Goal: Book appointment/travel/reservation

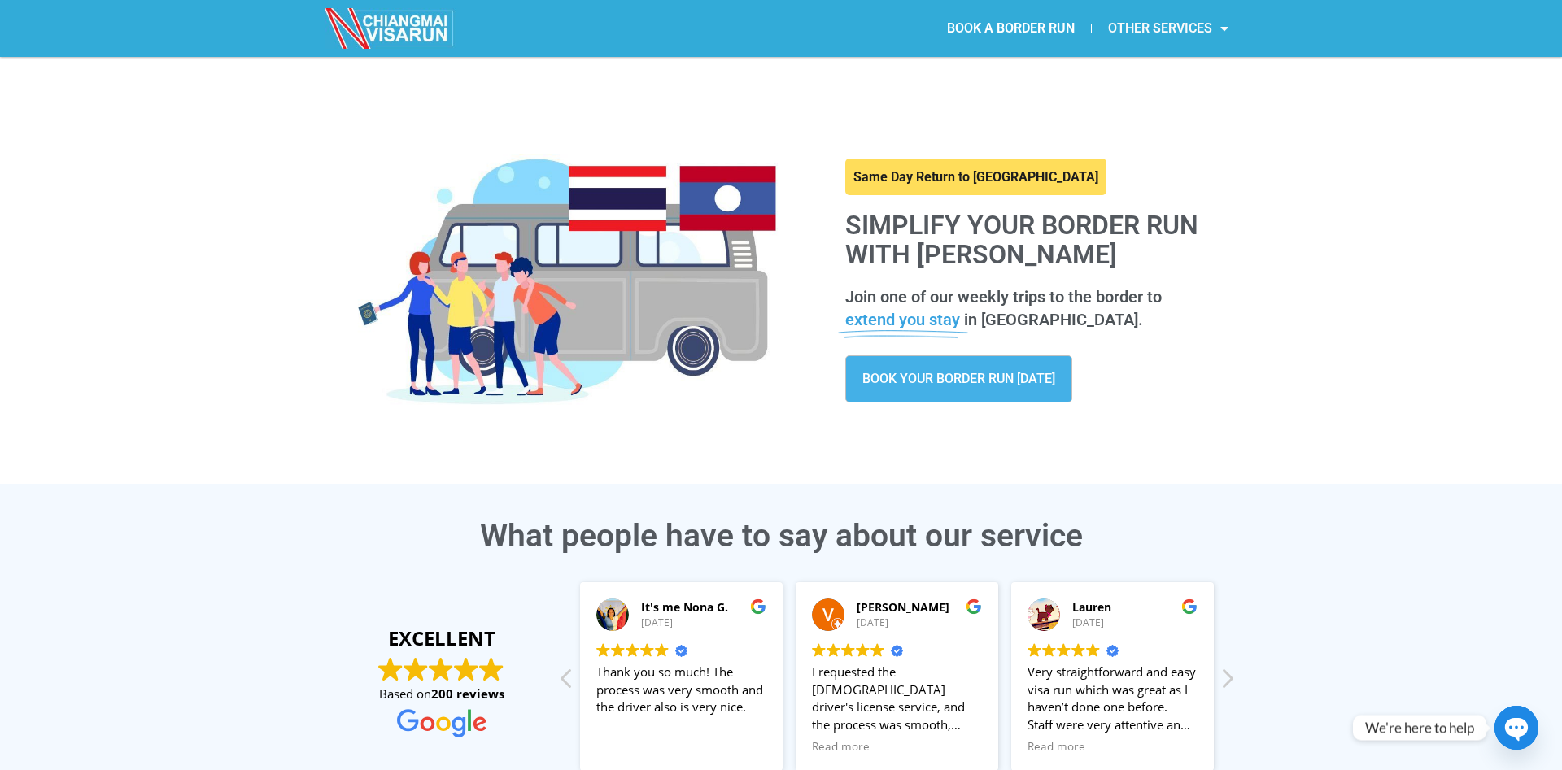
click at [1197, 33] on link "OTHER SERVICES" at bounding box center [1168, 28] width 153 height 37
click at [1196, 34] on link "OTHER SERVICES" at bounding box center [1168, 28] width 153 height 37
click at [1145, 105] on link "Thai Driving License Support" at bounding box center [1189, 105] width 195 height 33
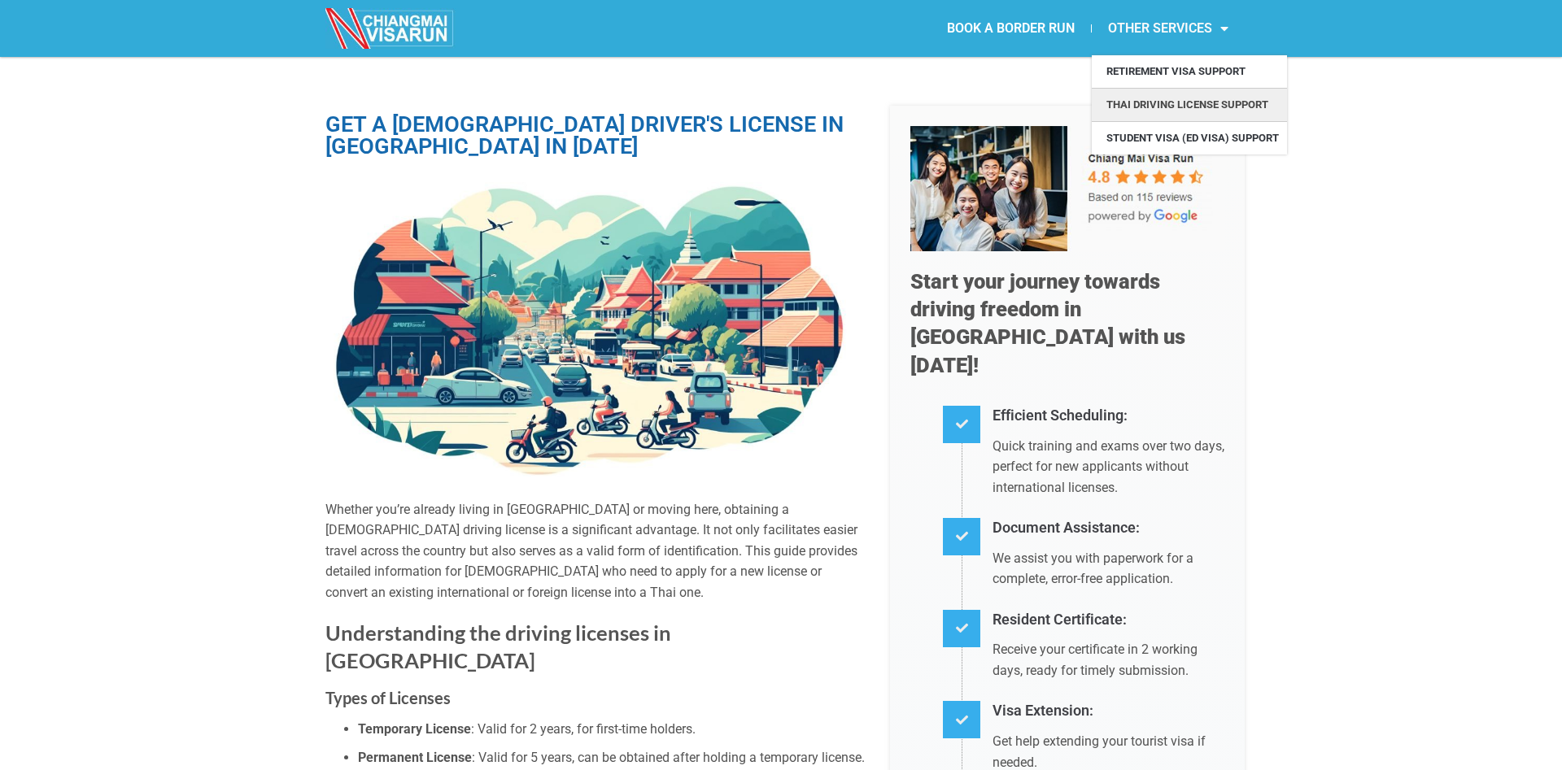
click at [1150, 33] on link "OTHER SERVICES" at bounding box center [1168, 28] width 153 height 37
click at [1032, 28] on link "BOOK A BORDER RUN" at bounding box center [1011, 28] width 160 height 37
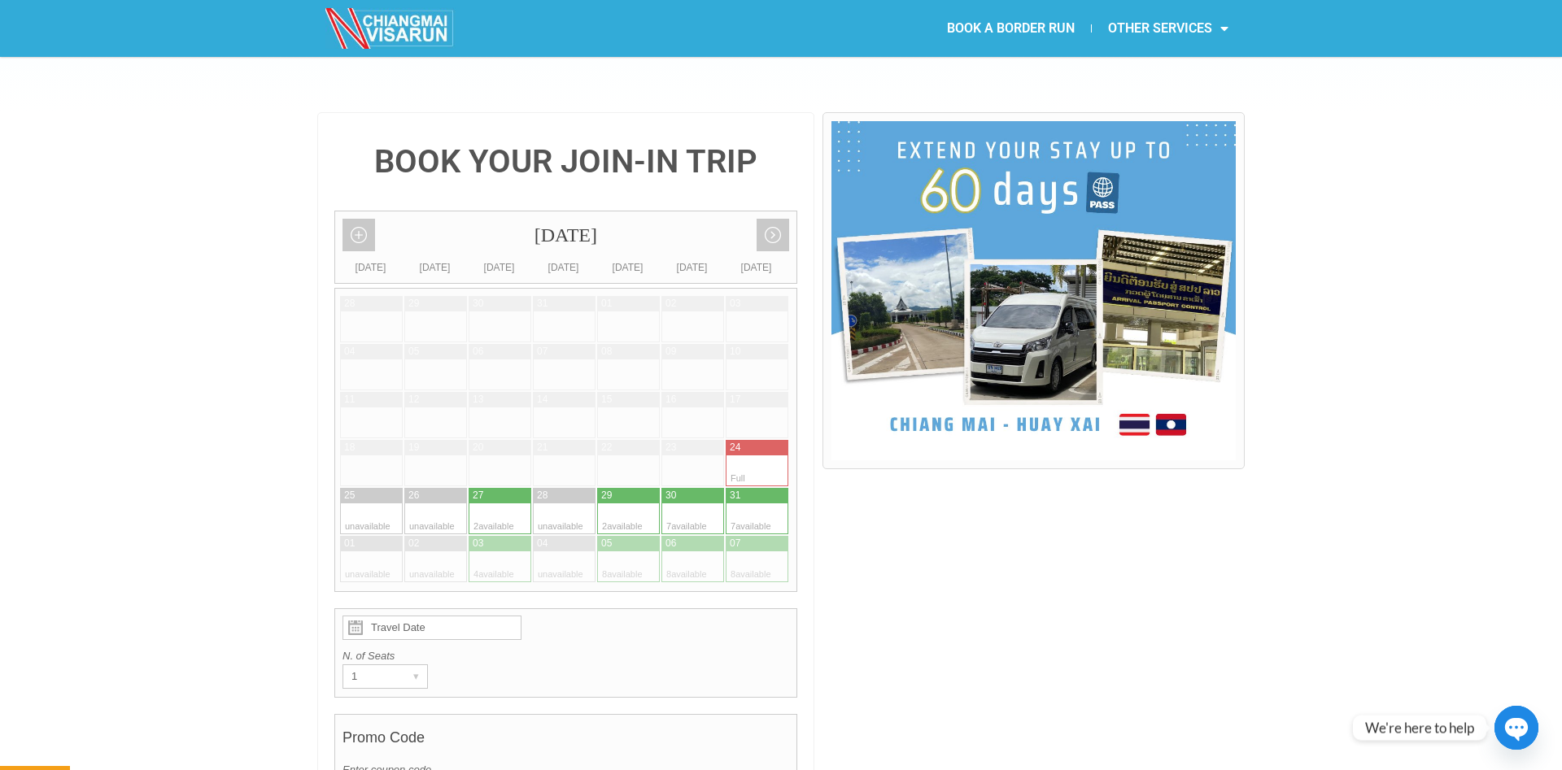
scroll to position [332, 0]
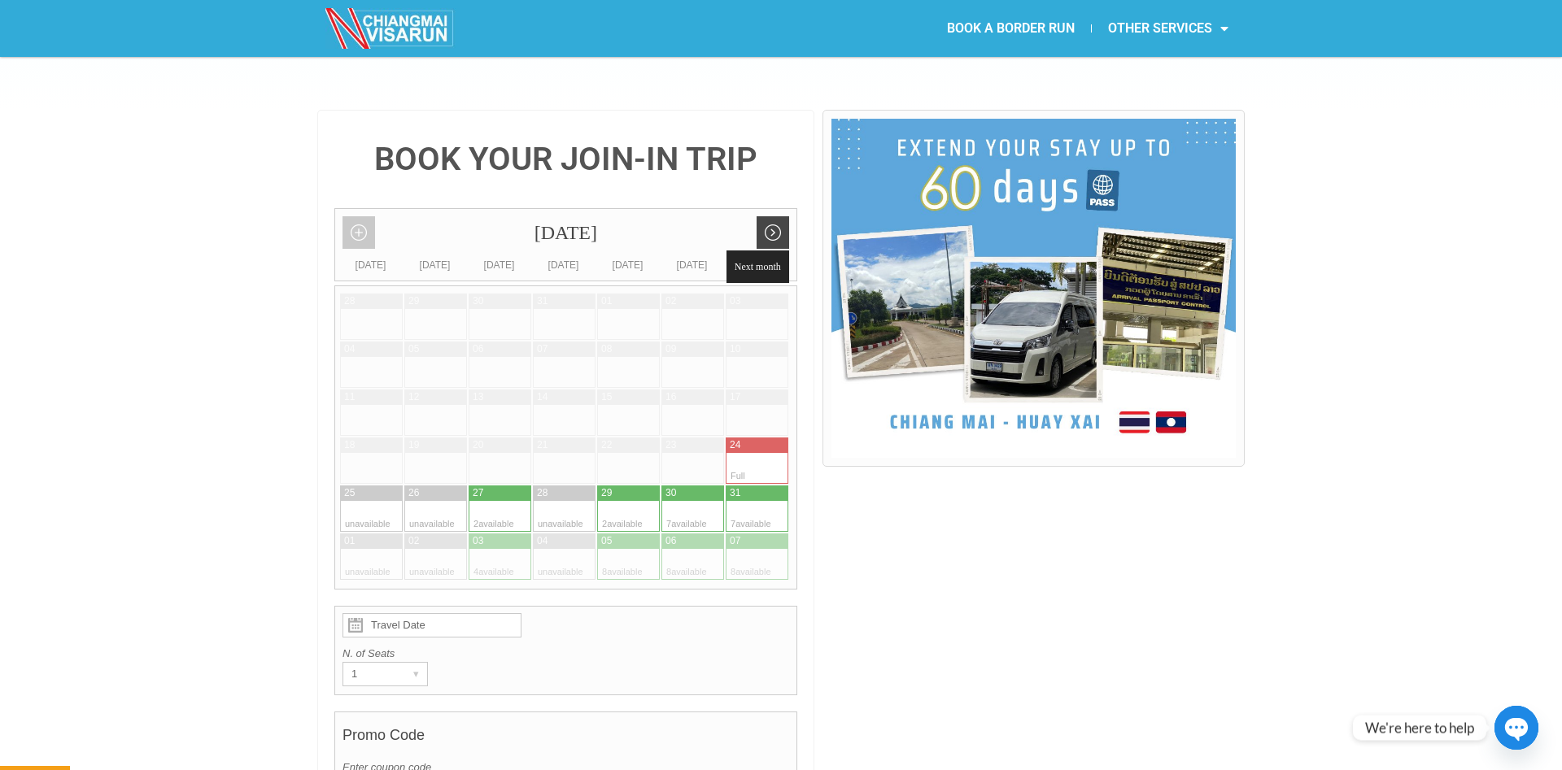
click at [781, 216] on link "Next month" at bounding box center [772, 232] width 33 height 33
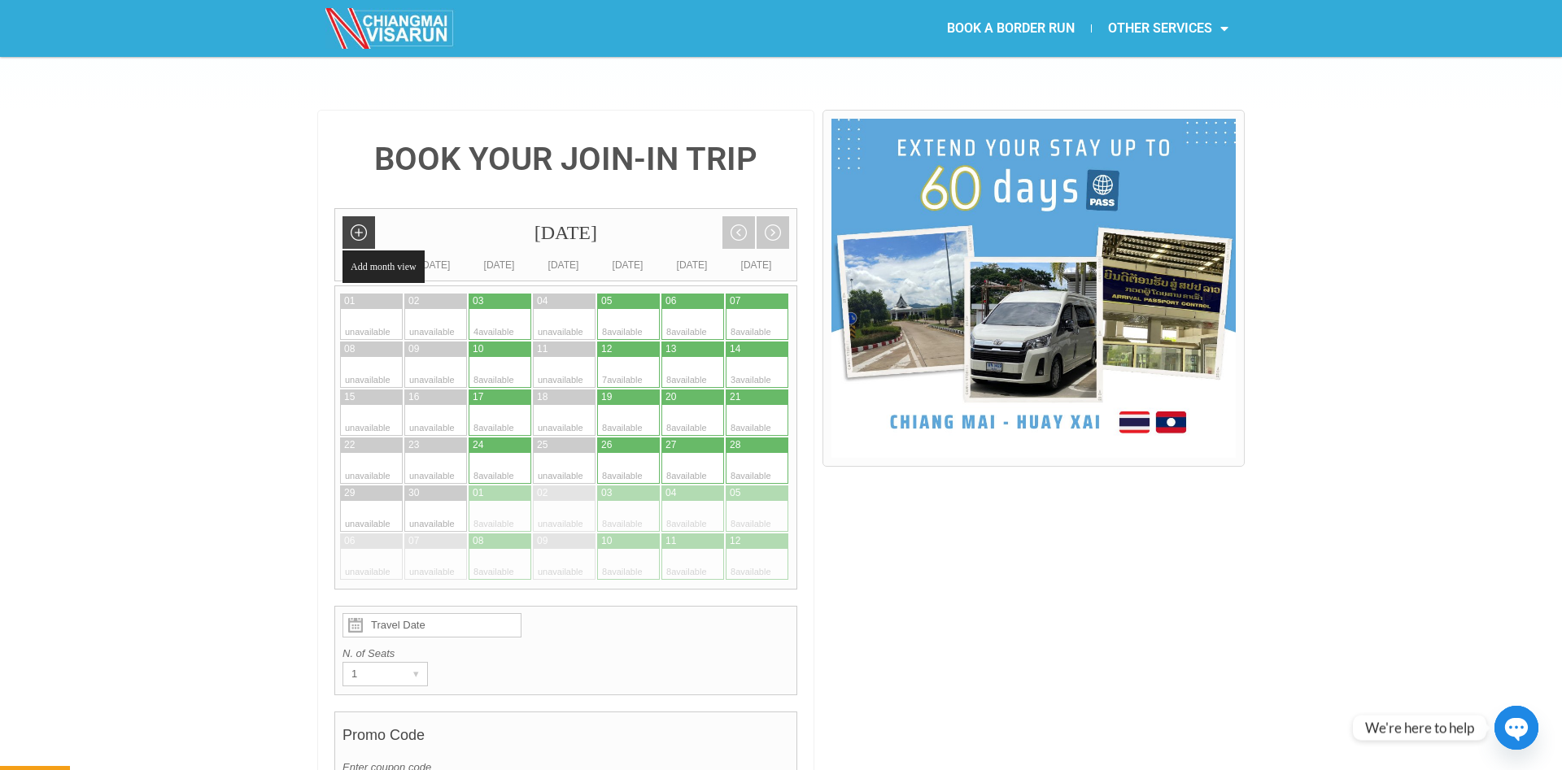
click at [352, 216] on link "Add month view" at bounding box center [358, 232] width 33 height 33
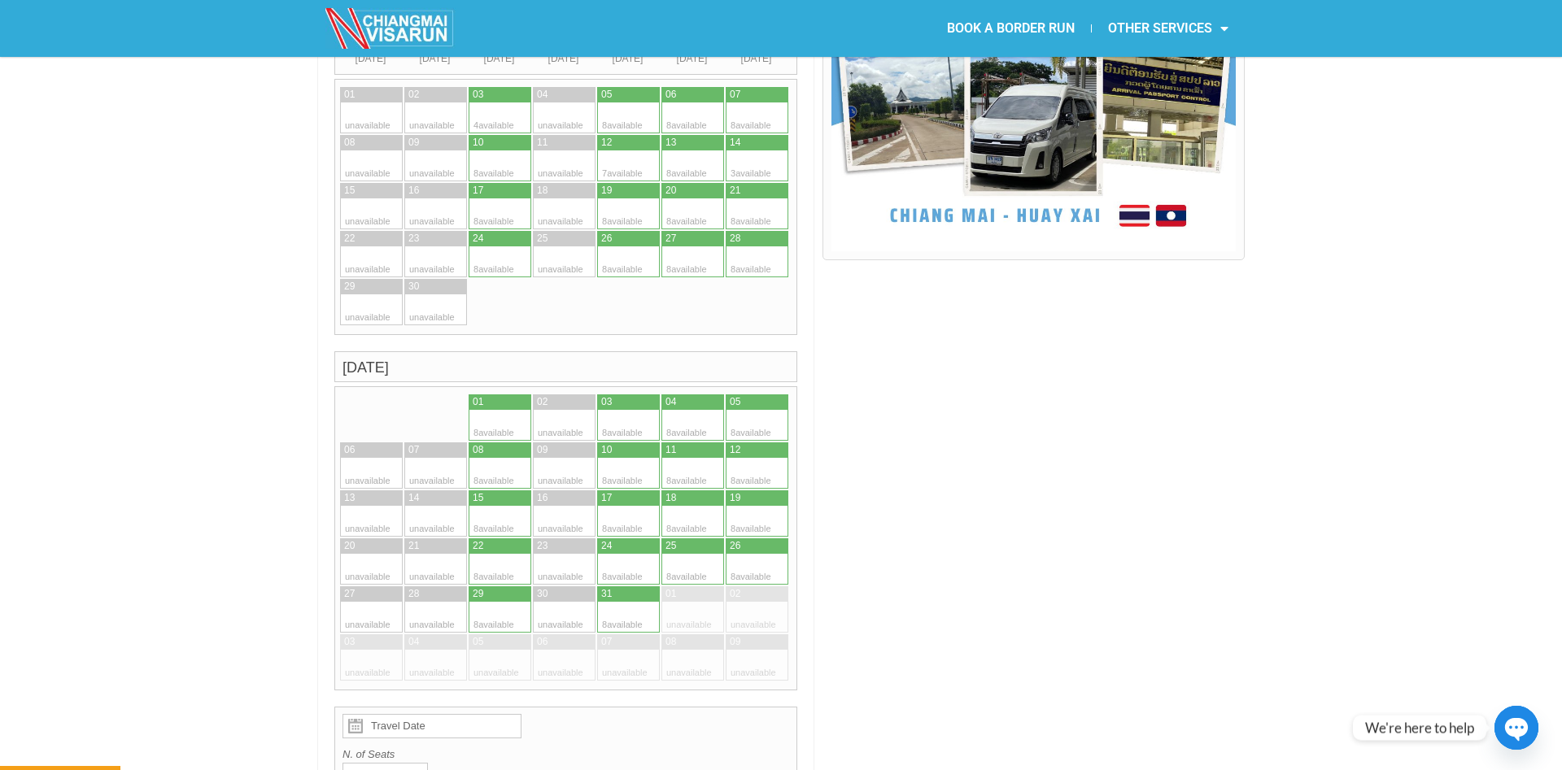
scroll to position [263, 0]
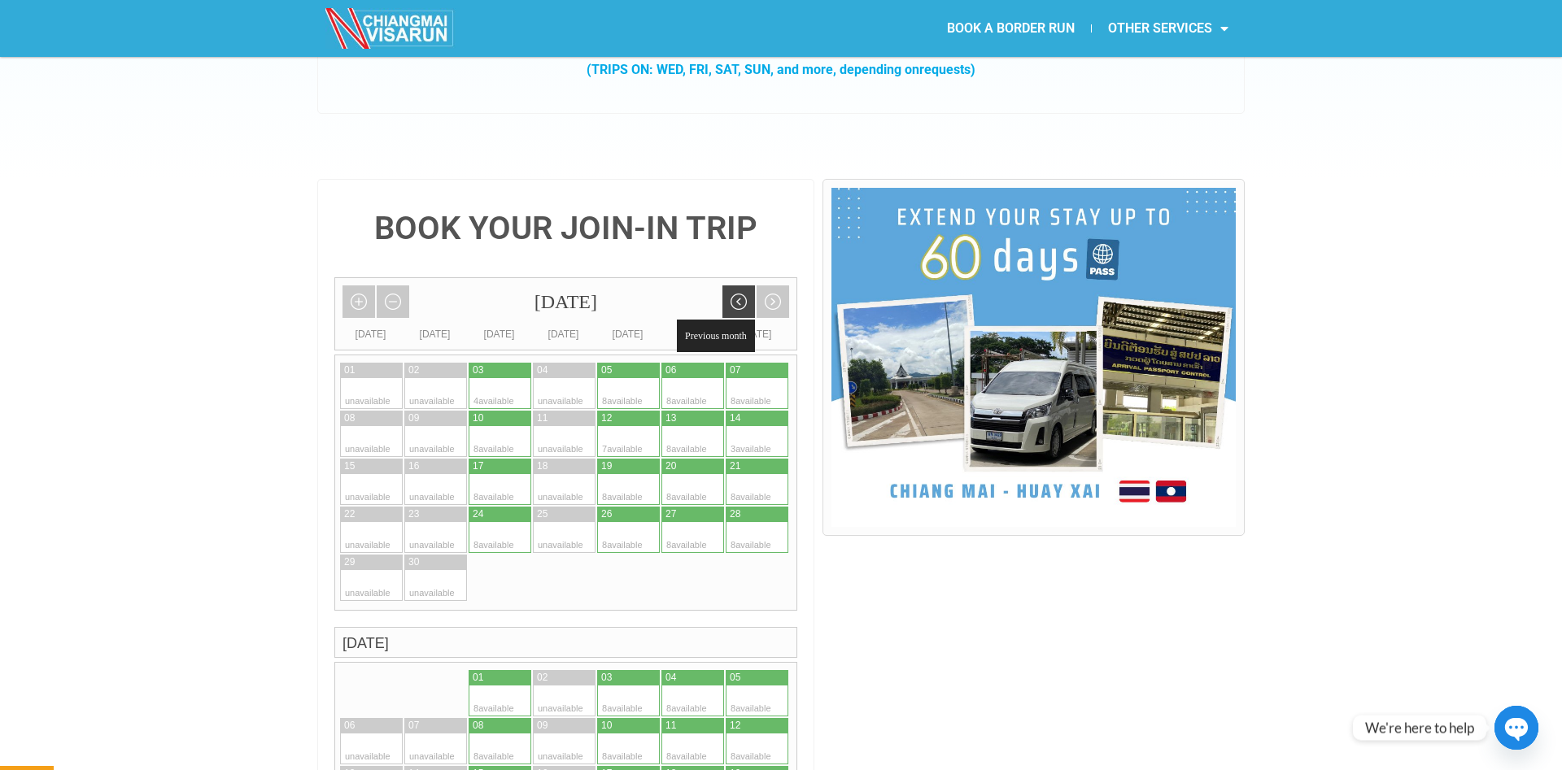
click at [740, 286] on link "Previous month" at bounding box center [738, 302] width 33 height 33
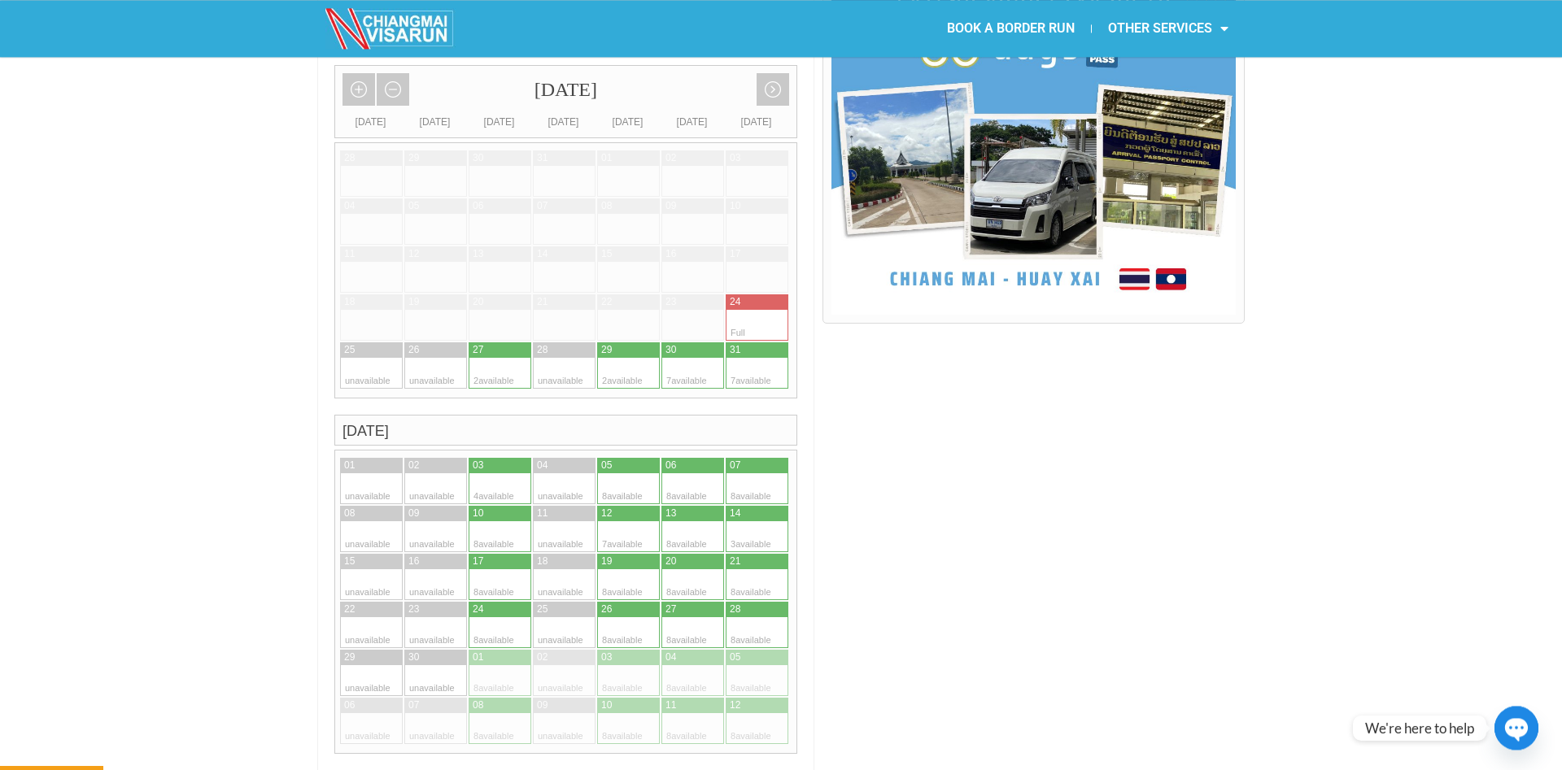
scroll to position [512, 0]
